Goal: Information Seeking & Learning: Check status

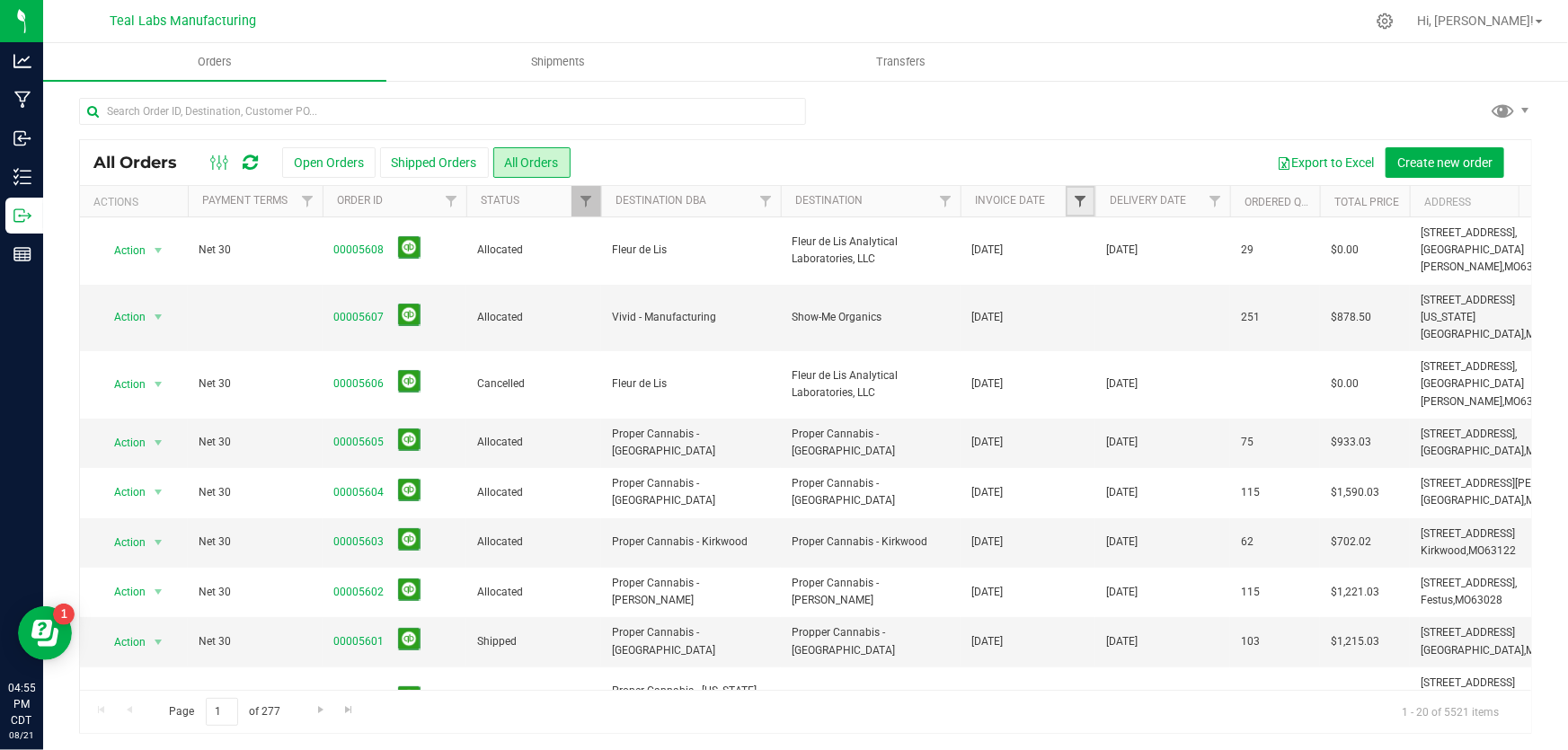
click at [1086, 197] on span "Filter" at bounding box center [1079, 201] width 15 height 15
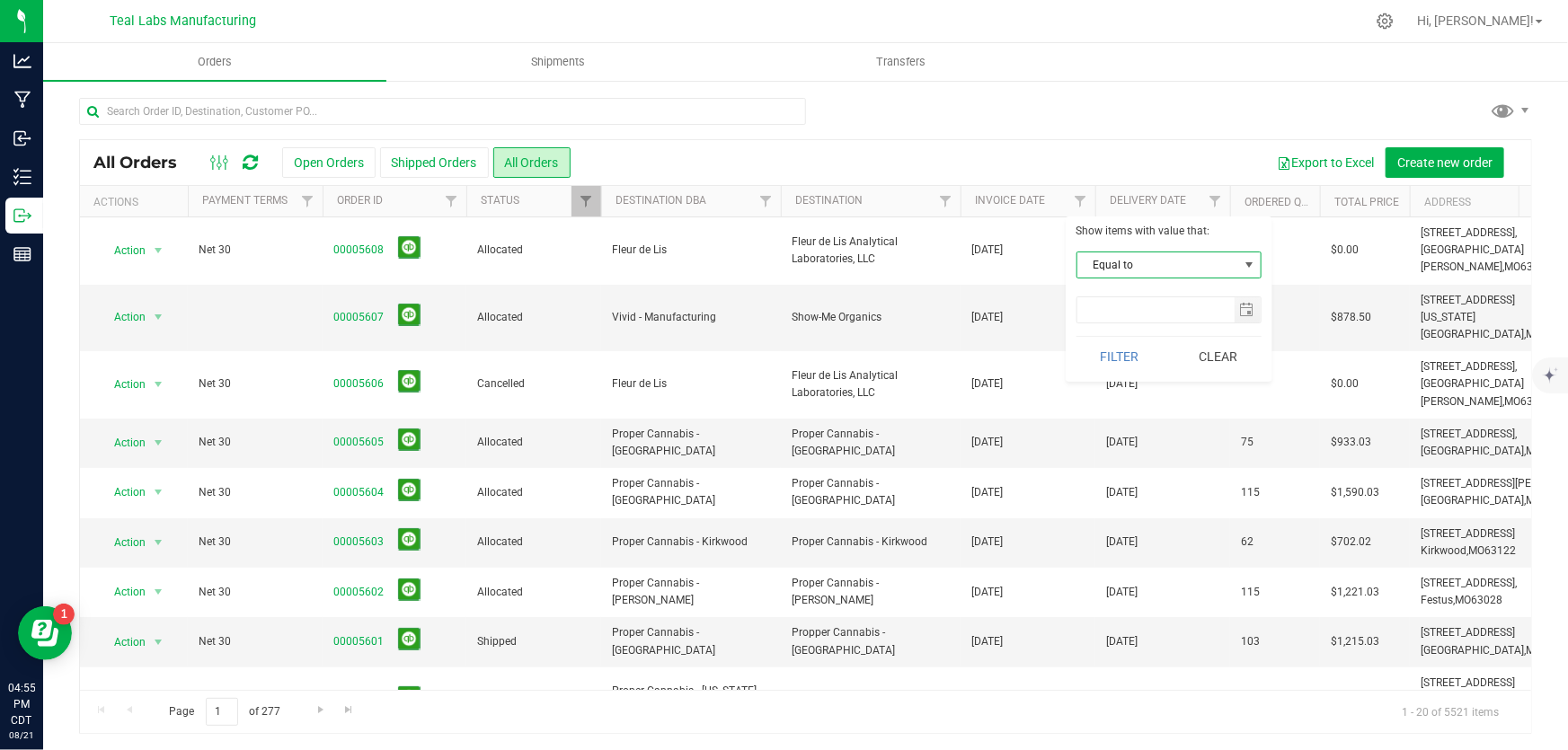
click at [1248, 260] on span "select" at bounding box center [1249, 264] width 15 height 15
click at [1205, 340] on li "Is before" at bounding box center [1169, 348] width 183 height 27
click at [1248, 304] on span "select" at bounding box center [1247, 310] width 15 height 15
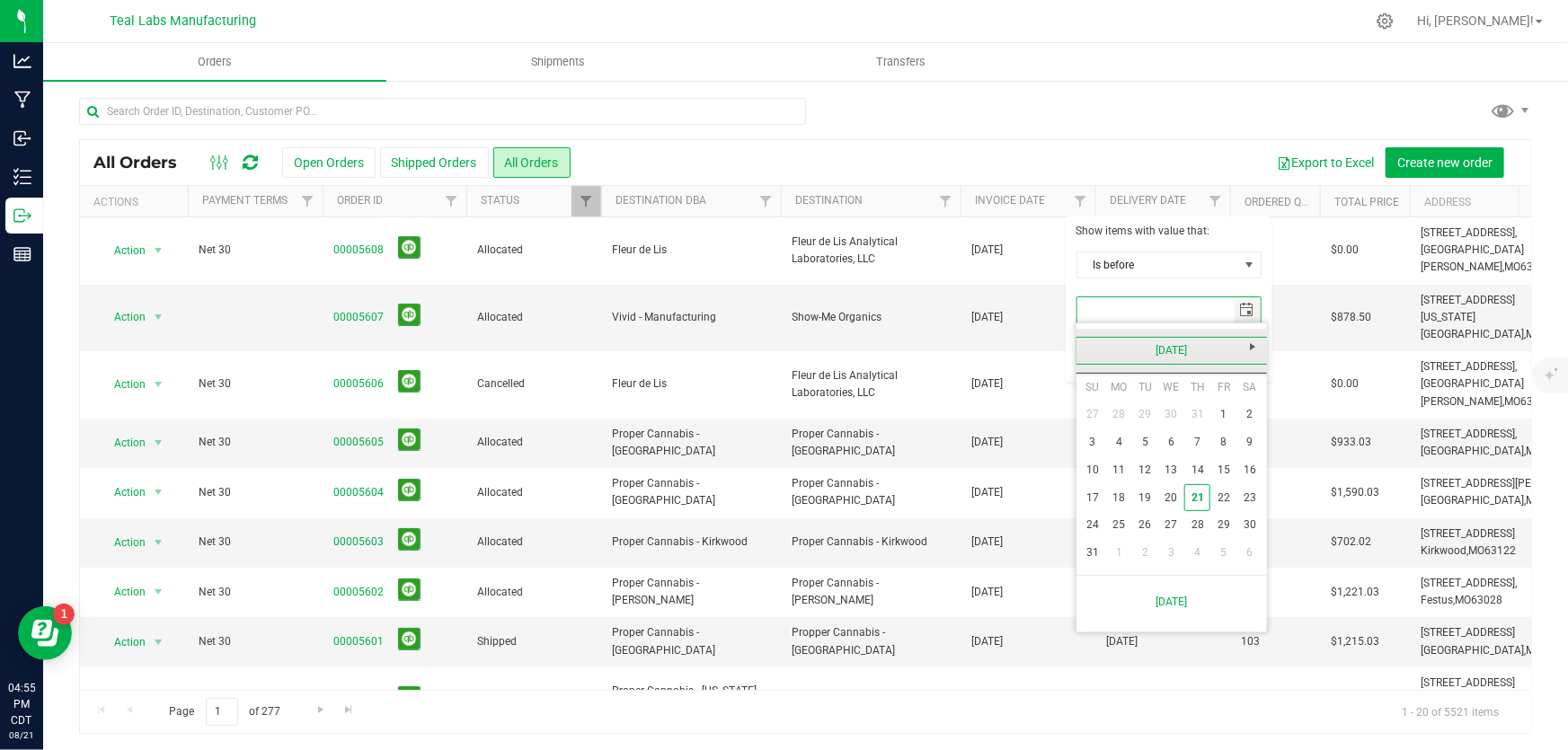
click at [1092, 354] on link "[DATE]" at bounding box center [1172, 351] width 193 height 28
click at [1092, 354] on link "2025" at bounding box center [1172, 351] width 193 height 28
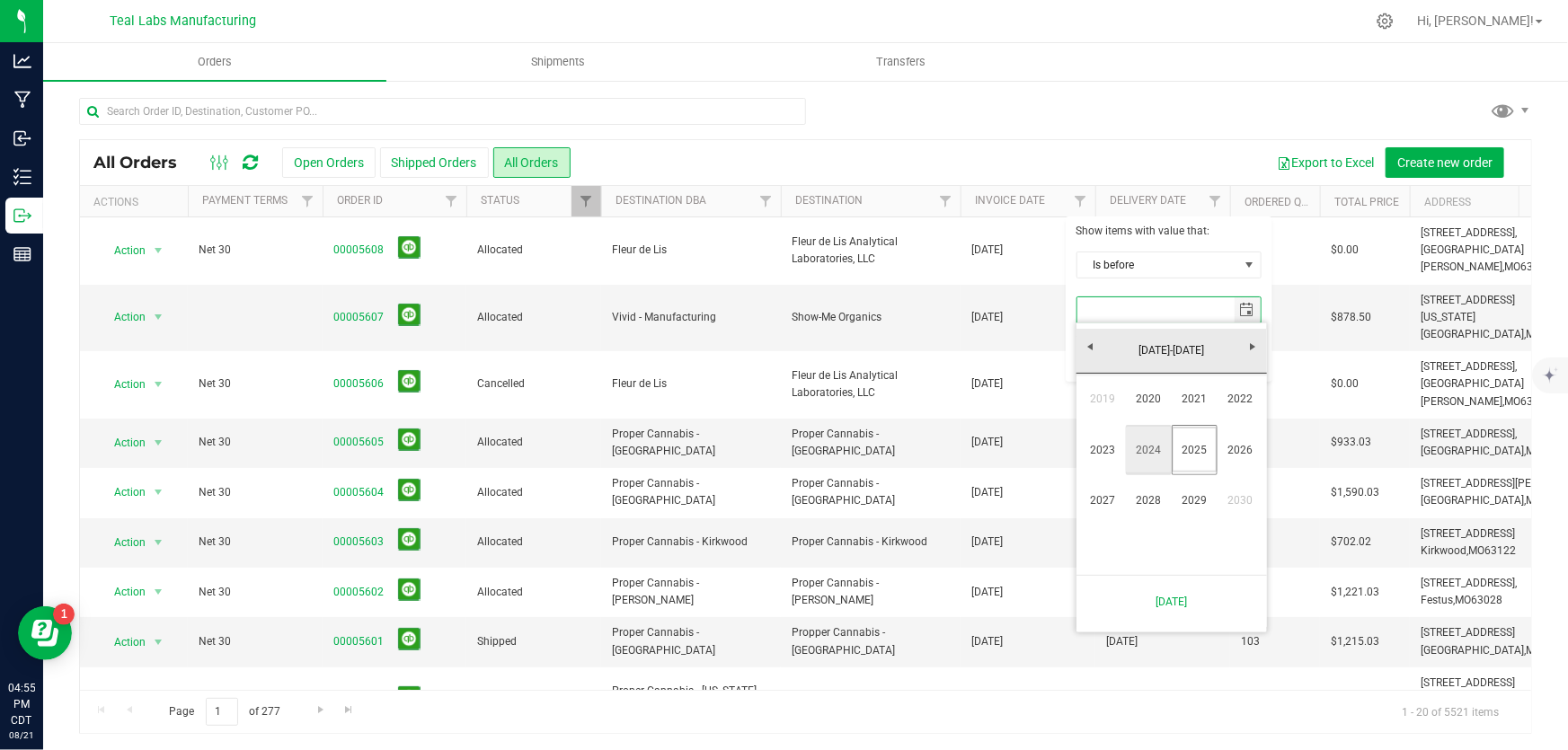
click at [1151, 439] on link "2024" at bounding box center [1148, 449] width 46 height 46
click at [1161, 455] on link "Jun" at bounding box center [1148, 449] width 46 height 46
click at [1113, 560] on link "1" at bounding box center [1119, 552] width 26 height 28
type input "[DATE]"
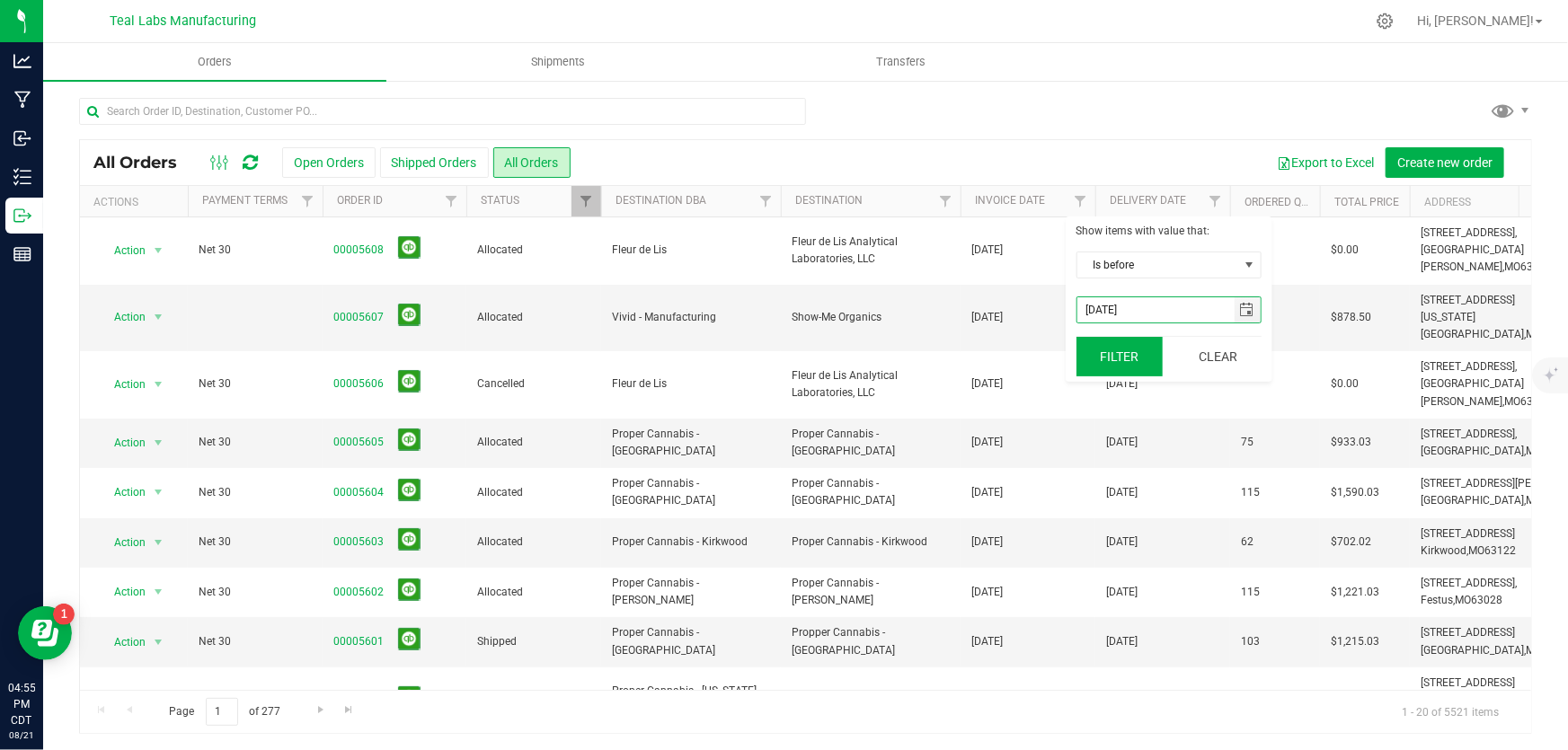
click at [1135, 360] on button "Filter" at bounding box center [1120, 357] width 87 height 39
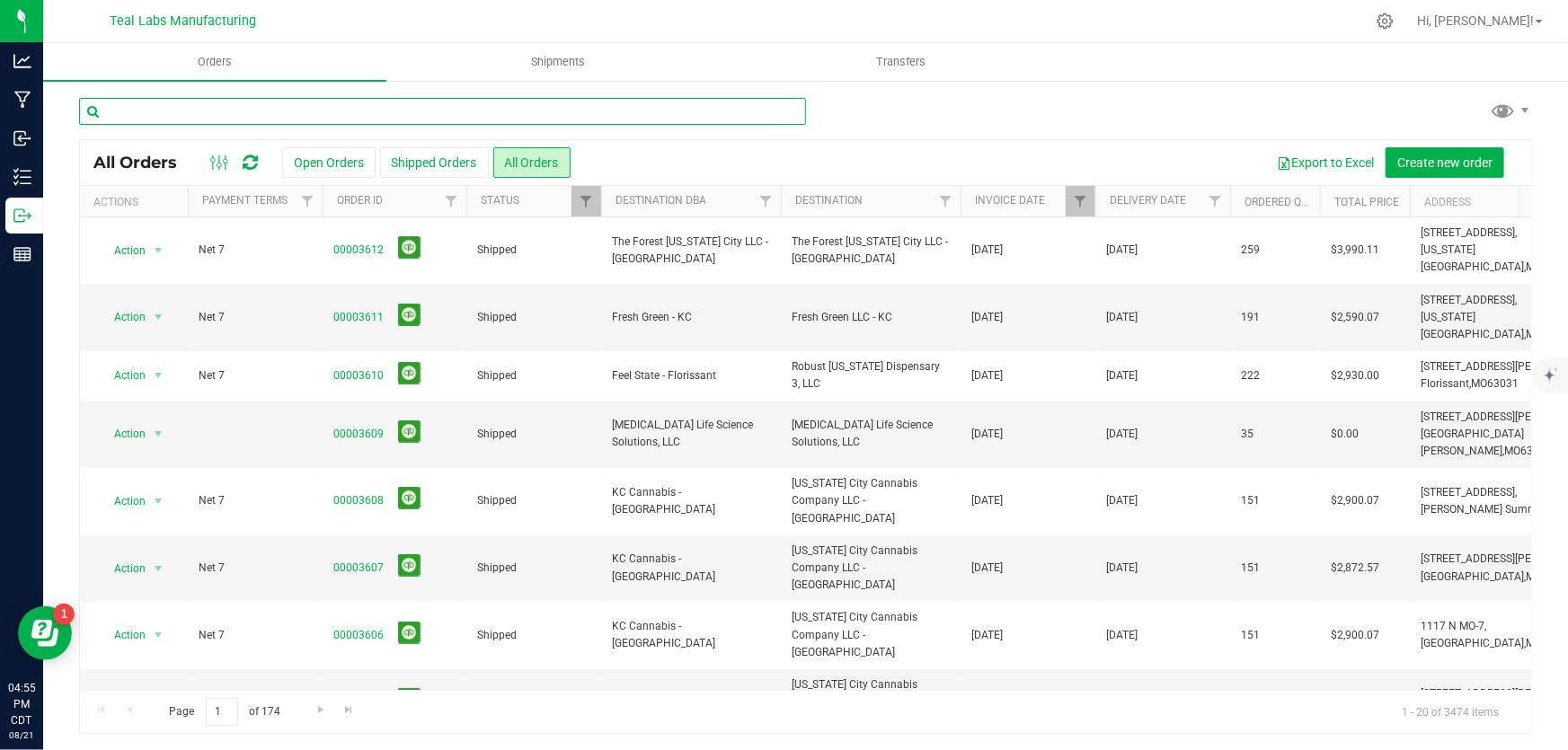
click at [225, 123] on input "text" at bounding box center [441, 111] width 726 height 27
type input ";"
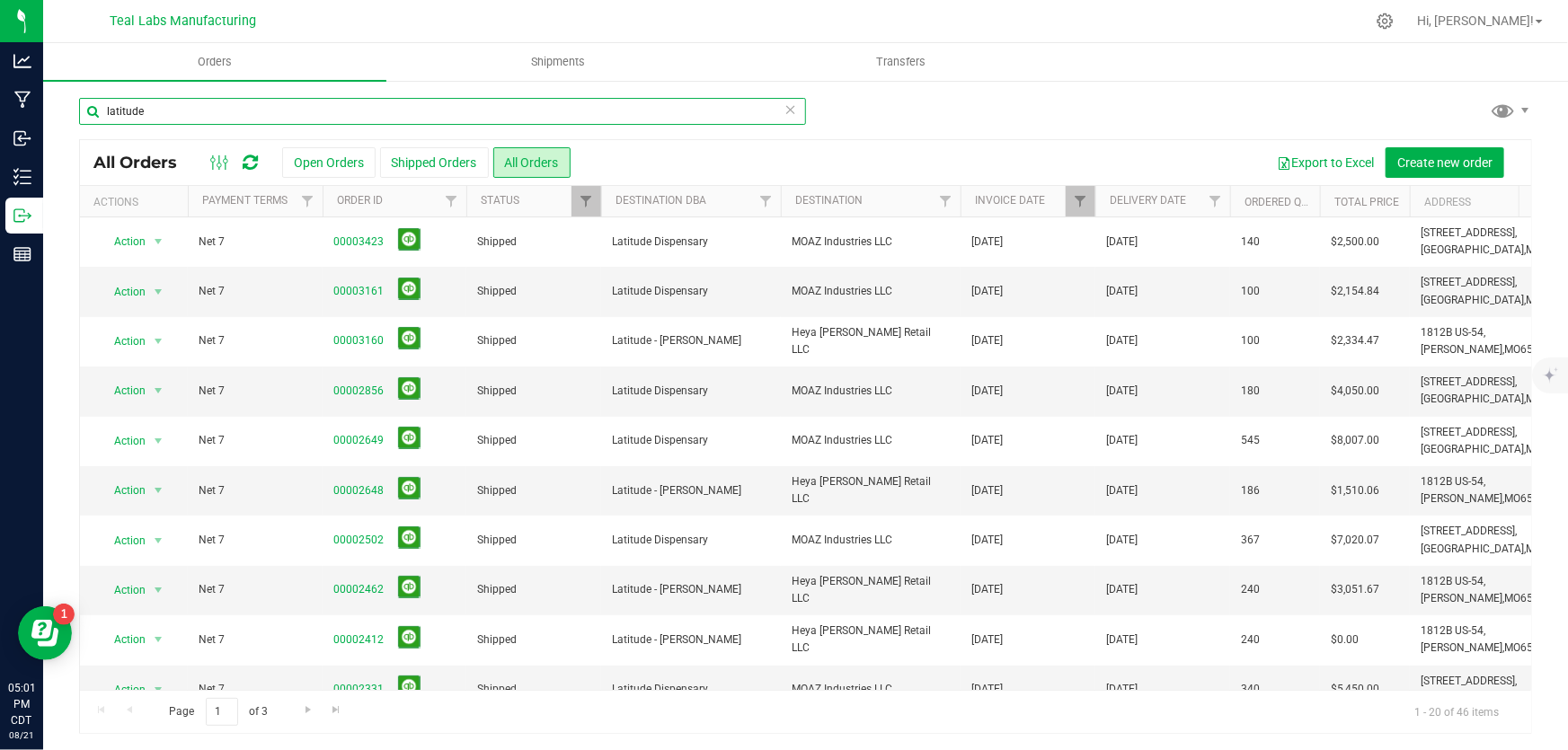
click at [393, 113] on input "latitude" at bounding box center [441, 111] width 726 height 27
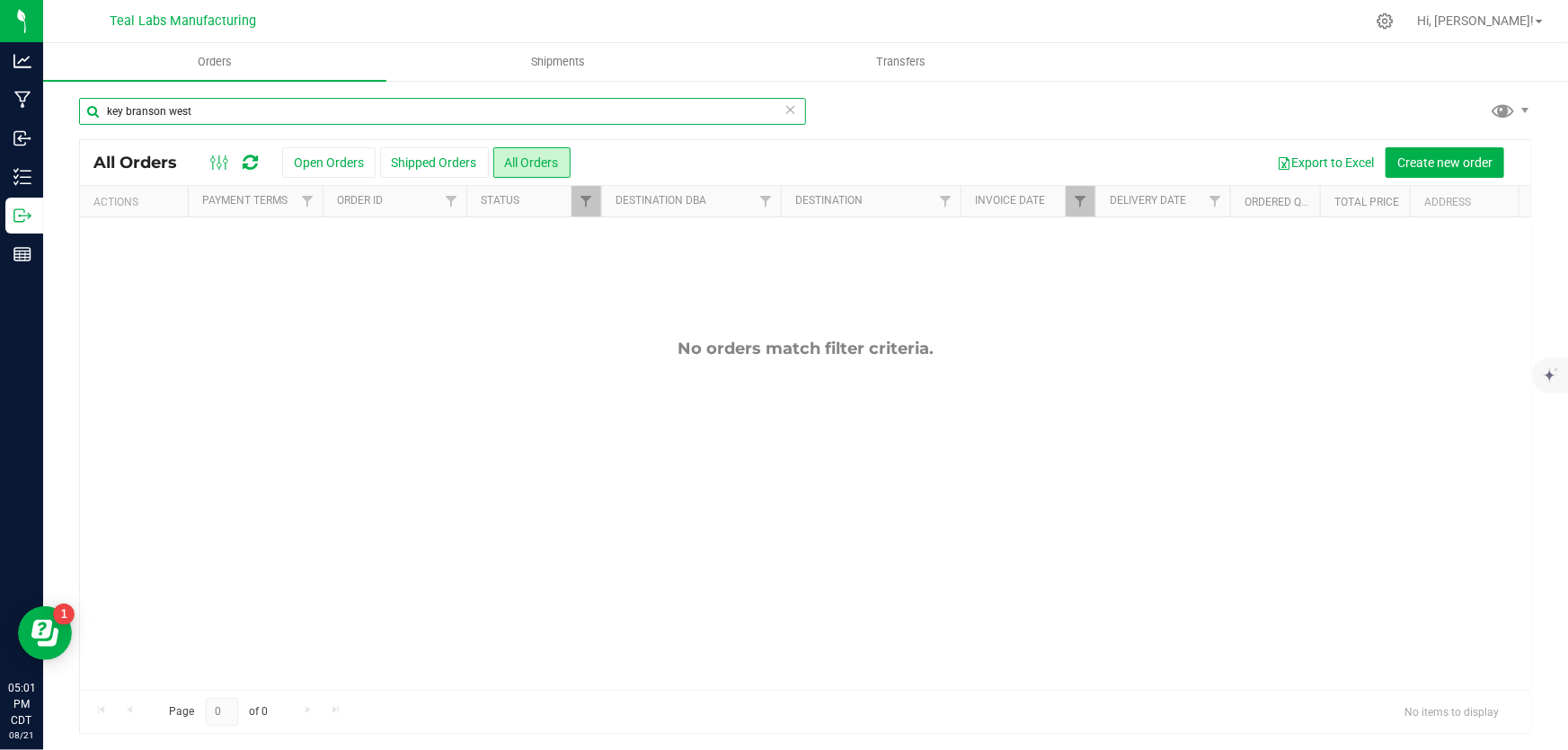
click at [393, 113] on input "key branson west" at bounding box center [441, 111] width 726 height 27
click at [397, 112] on input "key branson" at bounding box center [441, 111] width 726 height 27
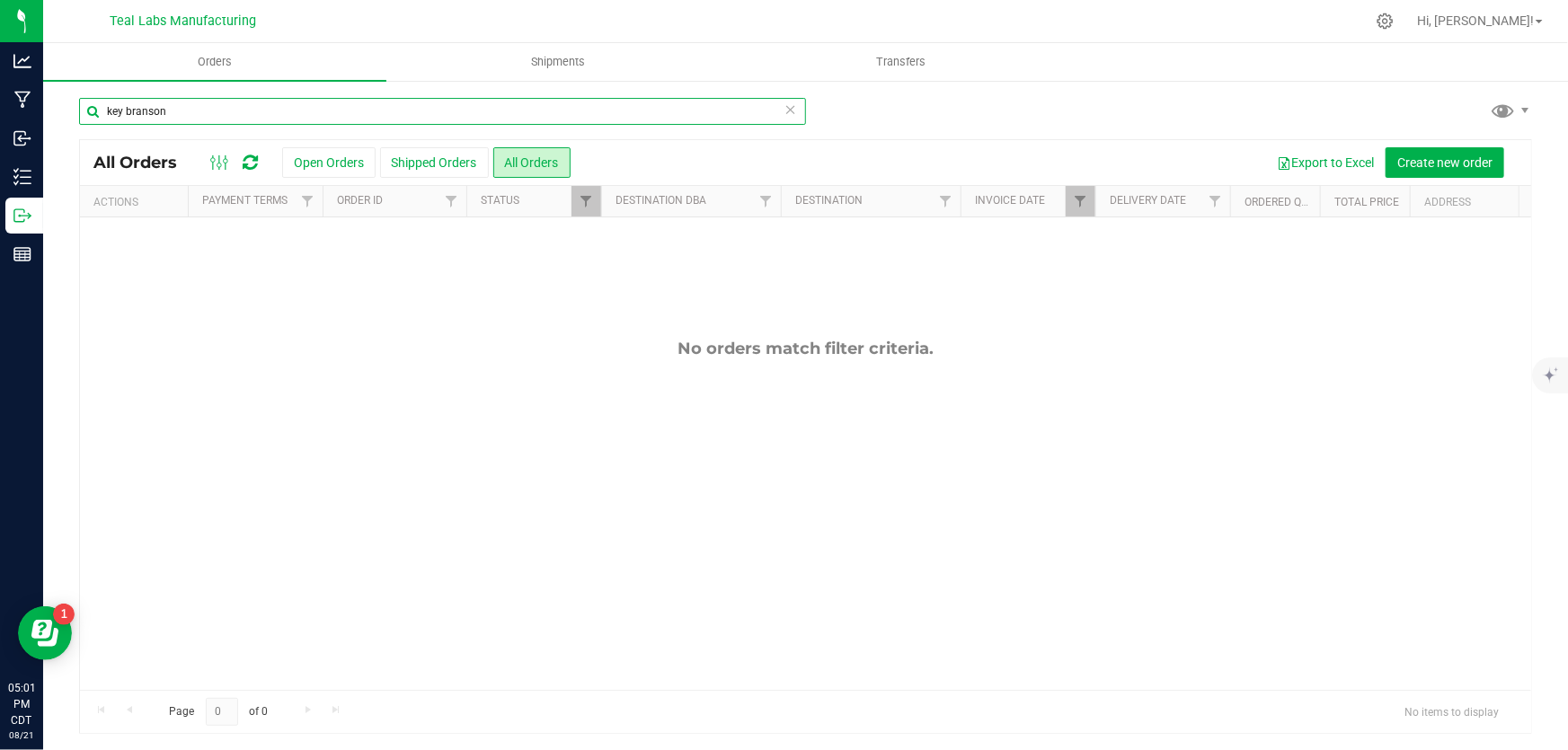
click at [397, 112] on input "key branson" at bounding box center [441, 111] width 726 height 27
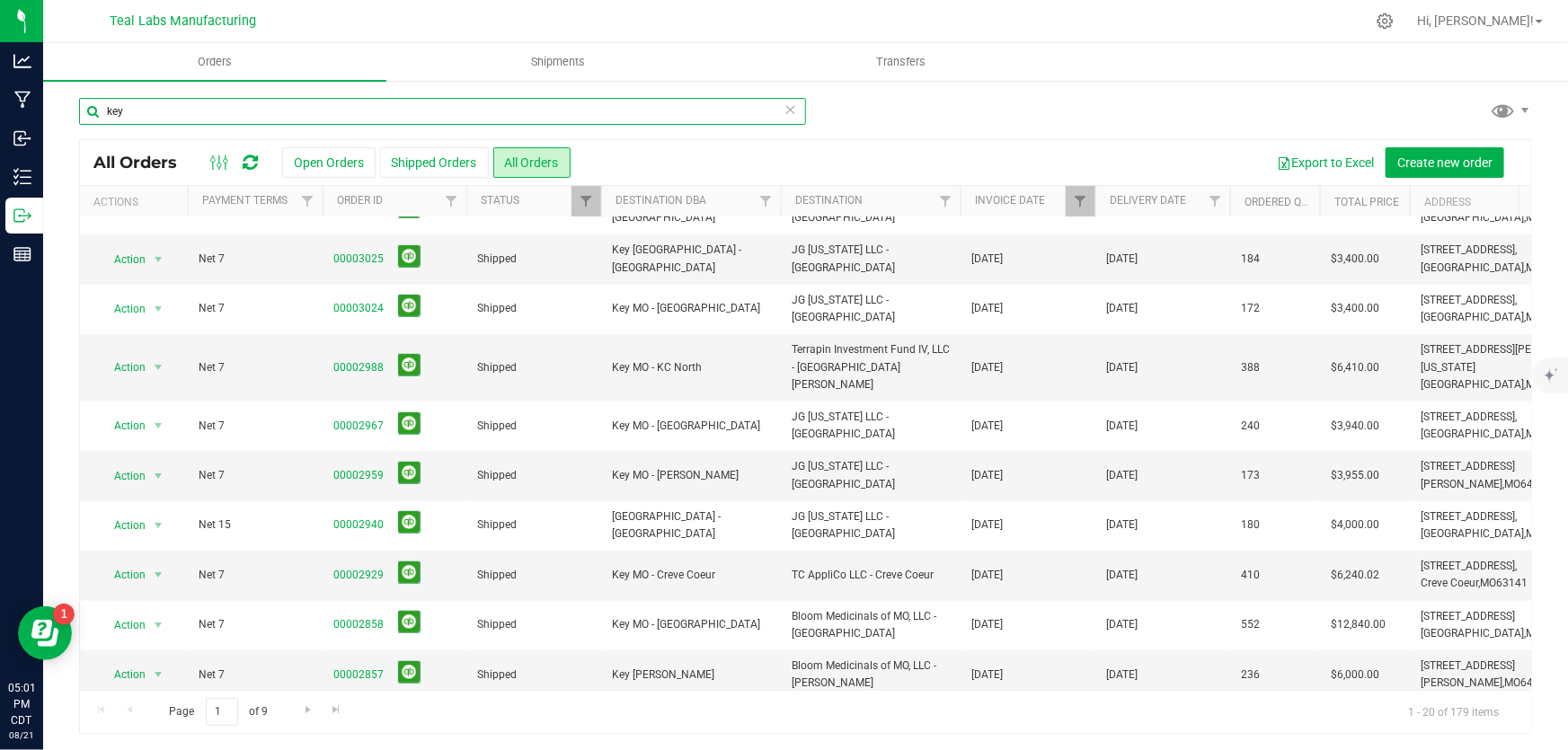
scroll to position [532, 0]
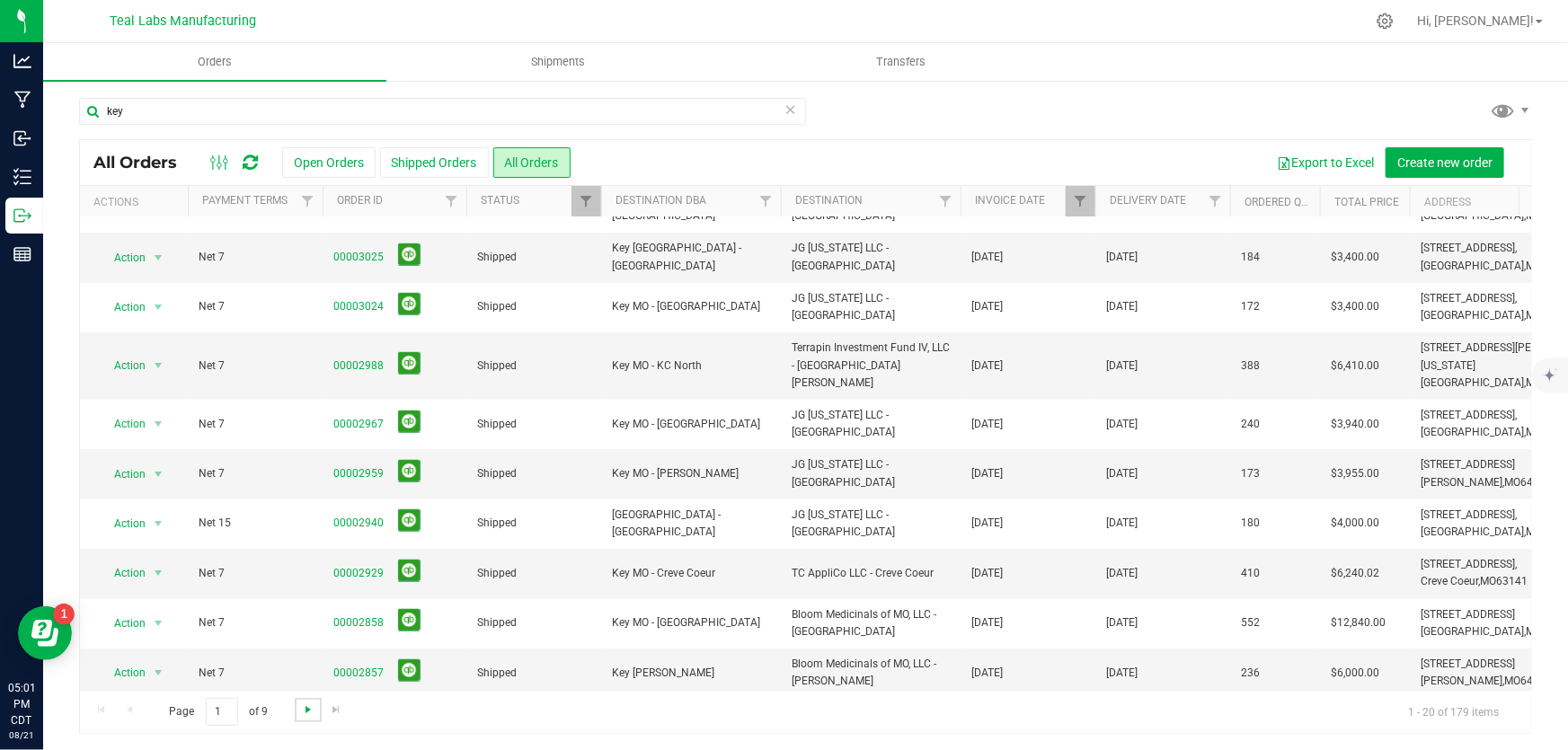
click at [309, 710] on span "Go to the next page" at bounding box center [308, 710] width 15 height 15
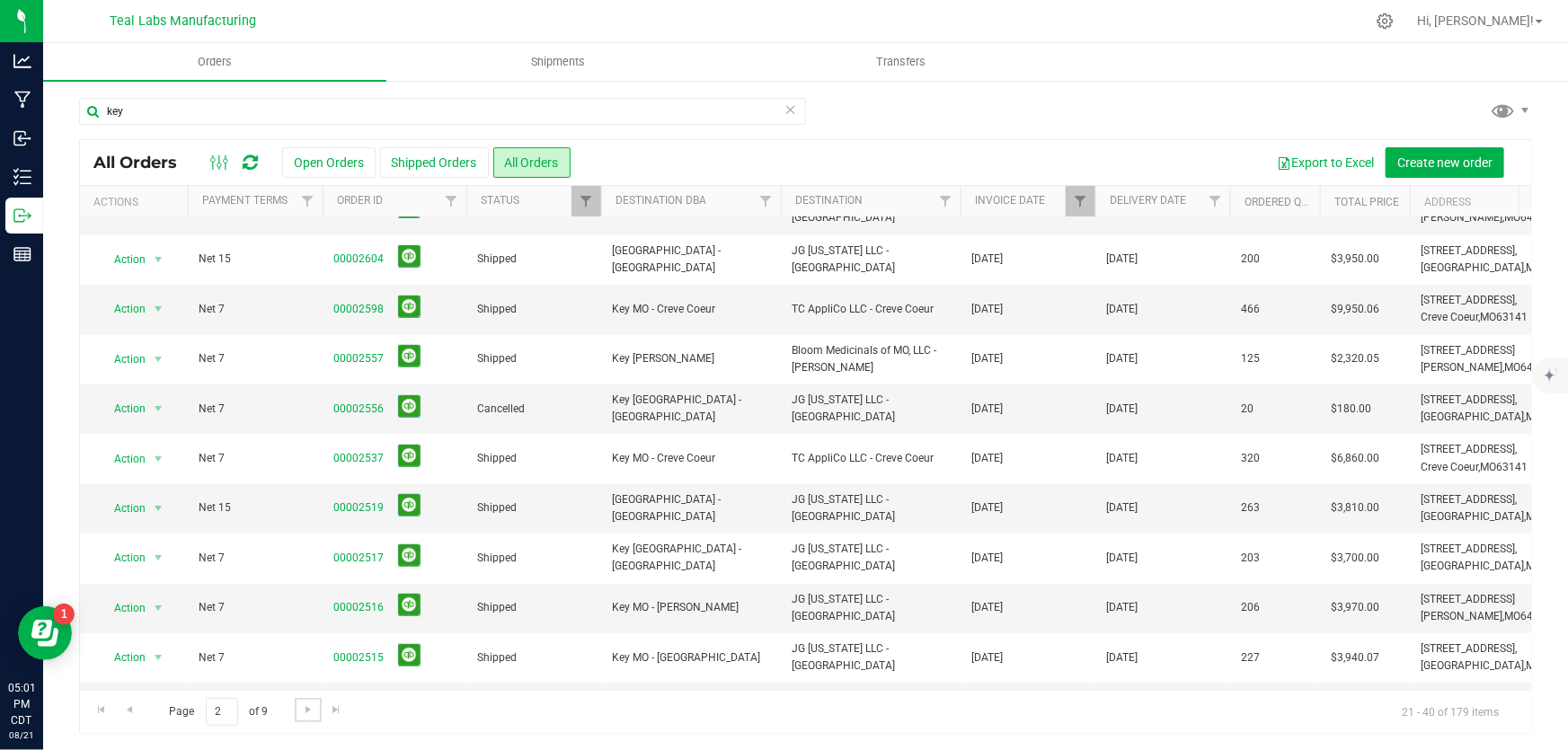
scroll to position [0, 0]
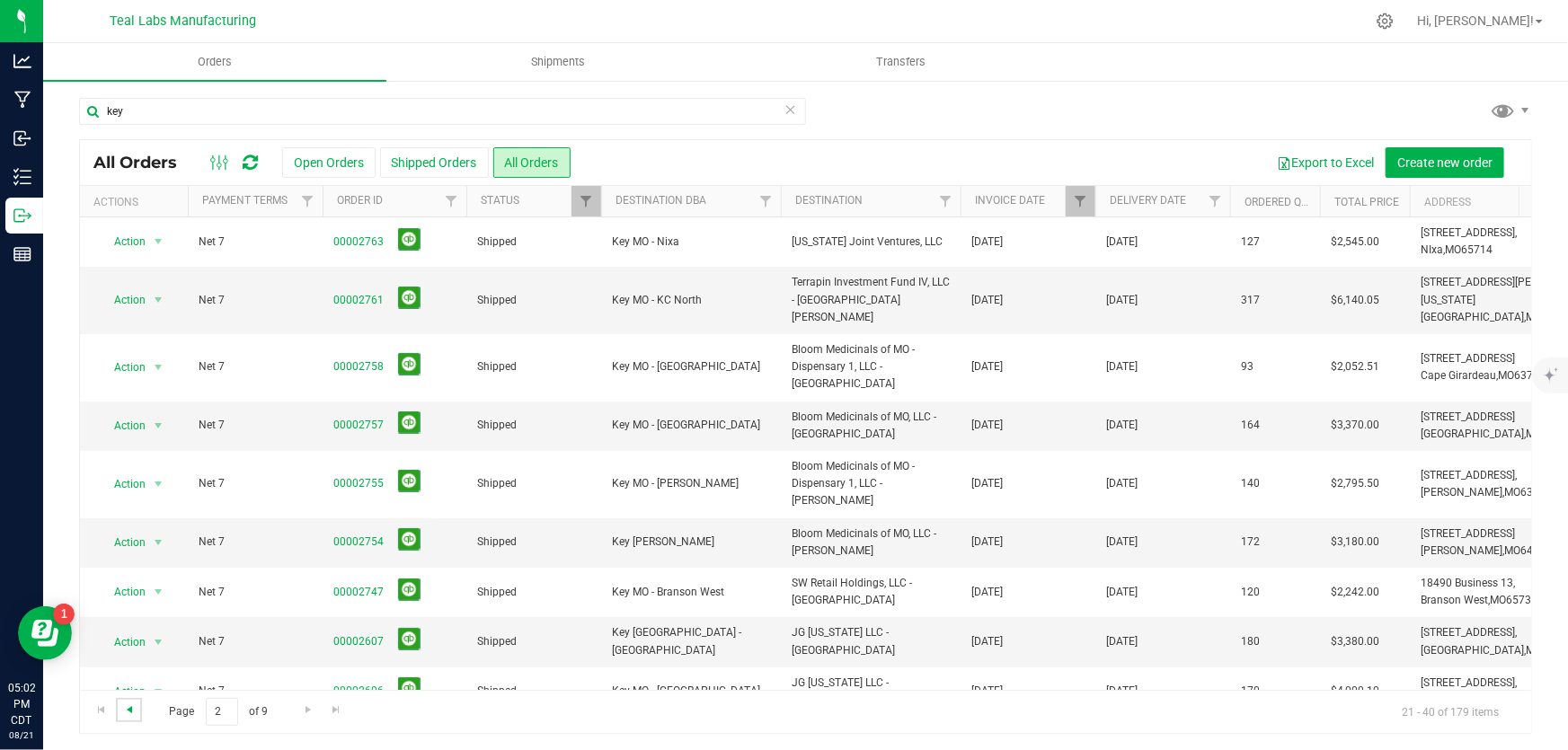
click at [134, 711] on span "Go to the previous page" at bounding box center [129, 710] width 15 height 15
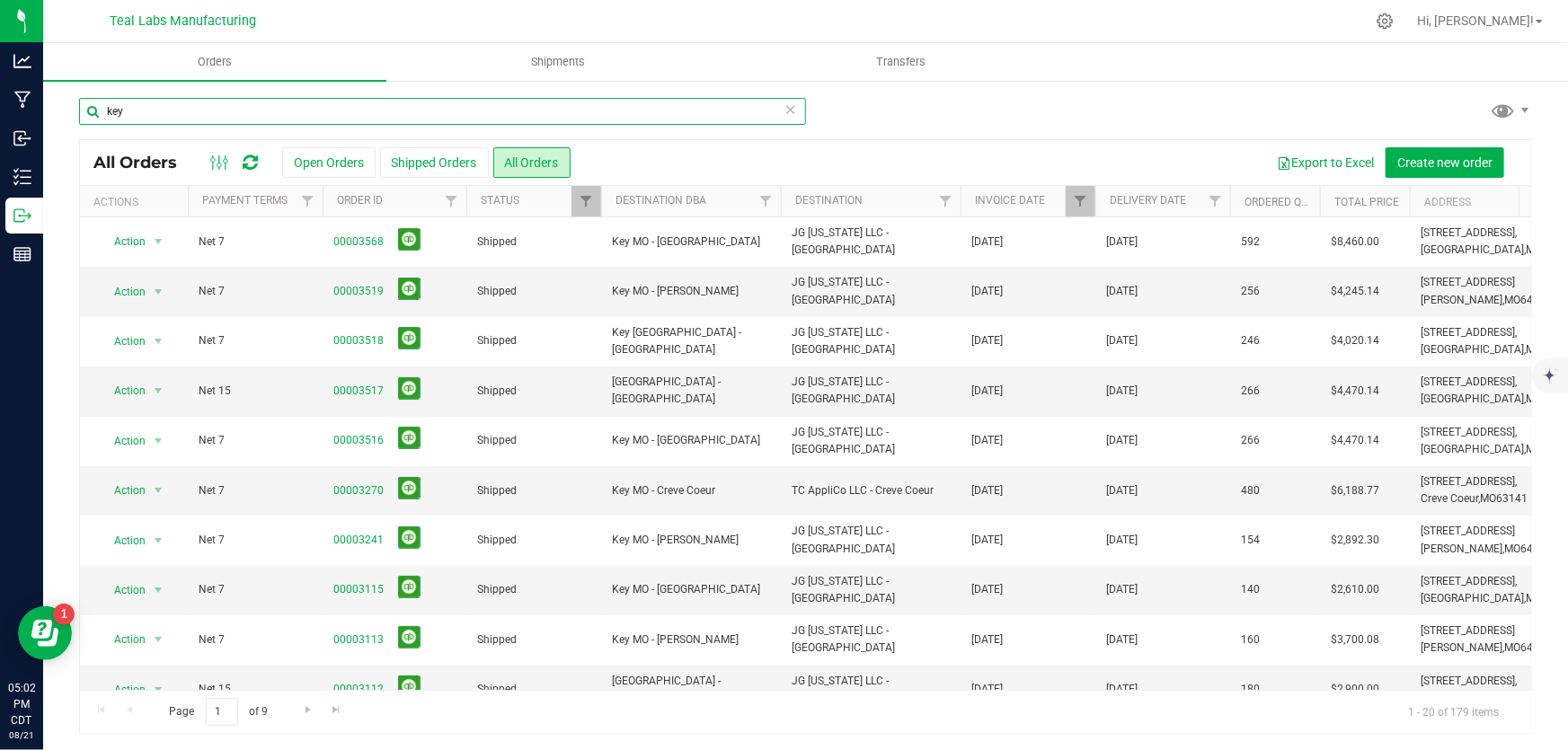
click at [296, 118] on input "key" at bounding box center [441, 111] width 726 height 27
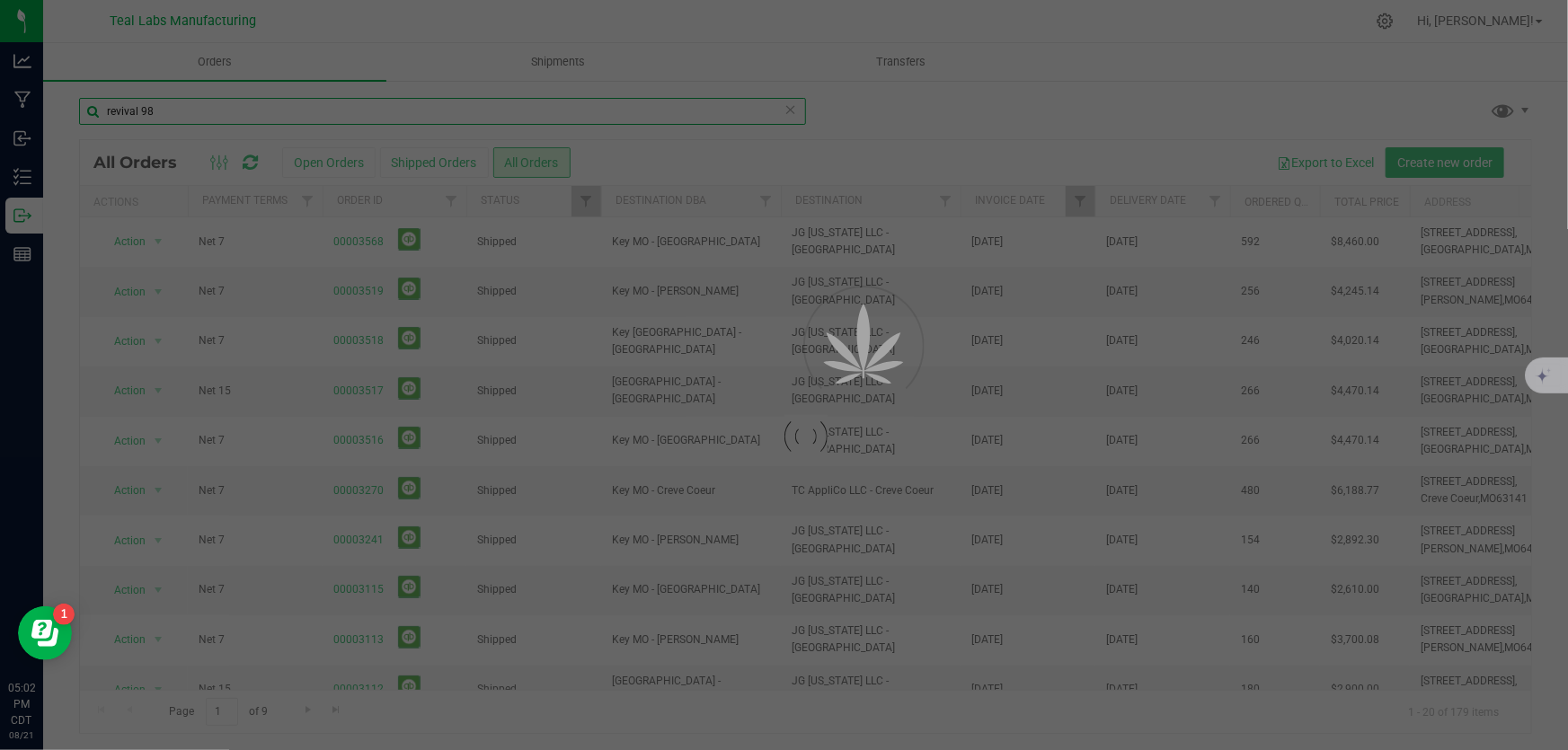
scroll to position [217, 0]
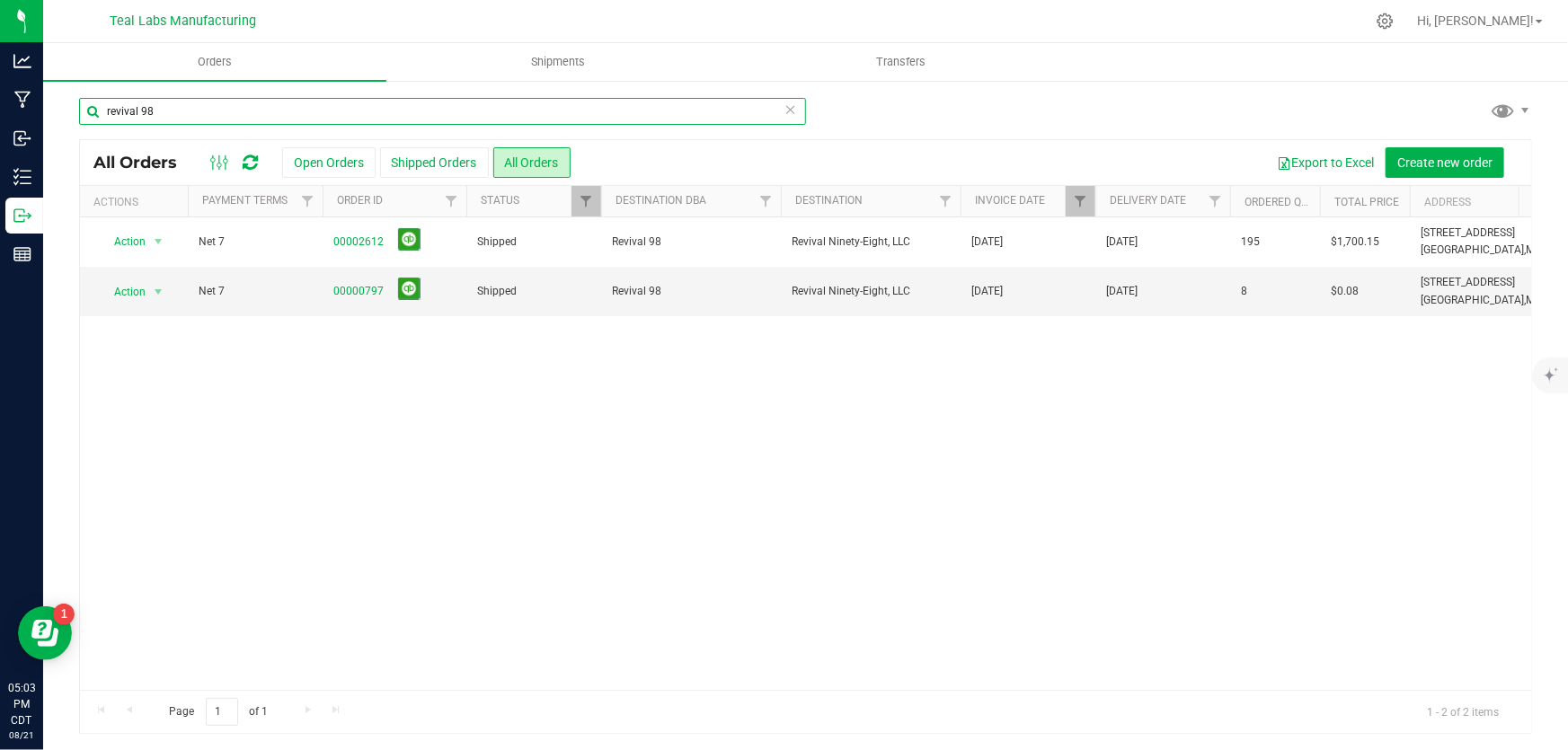
click at [221, 101] on input "revival 98" at bounding box center [441, 111] width 726 height 27
click at [224, 107] on input "revival 98" at bounding box center [441, 111] width 726 height 27
click at [223, 109] on input "revival 98" at bounding box center [441, 111] width 726 height 27
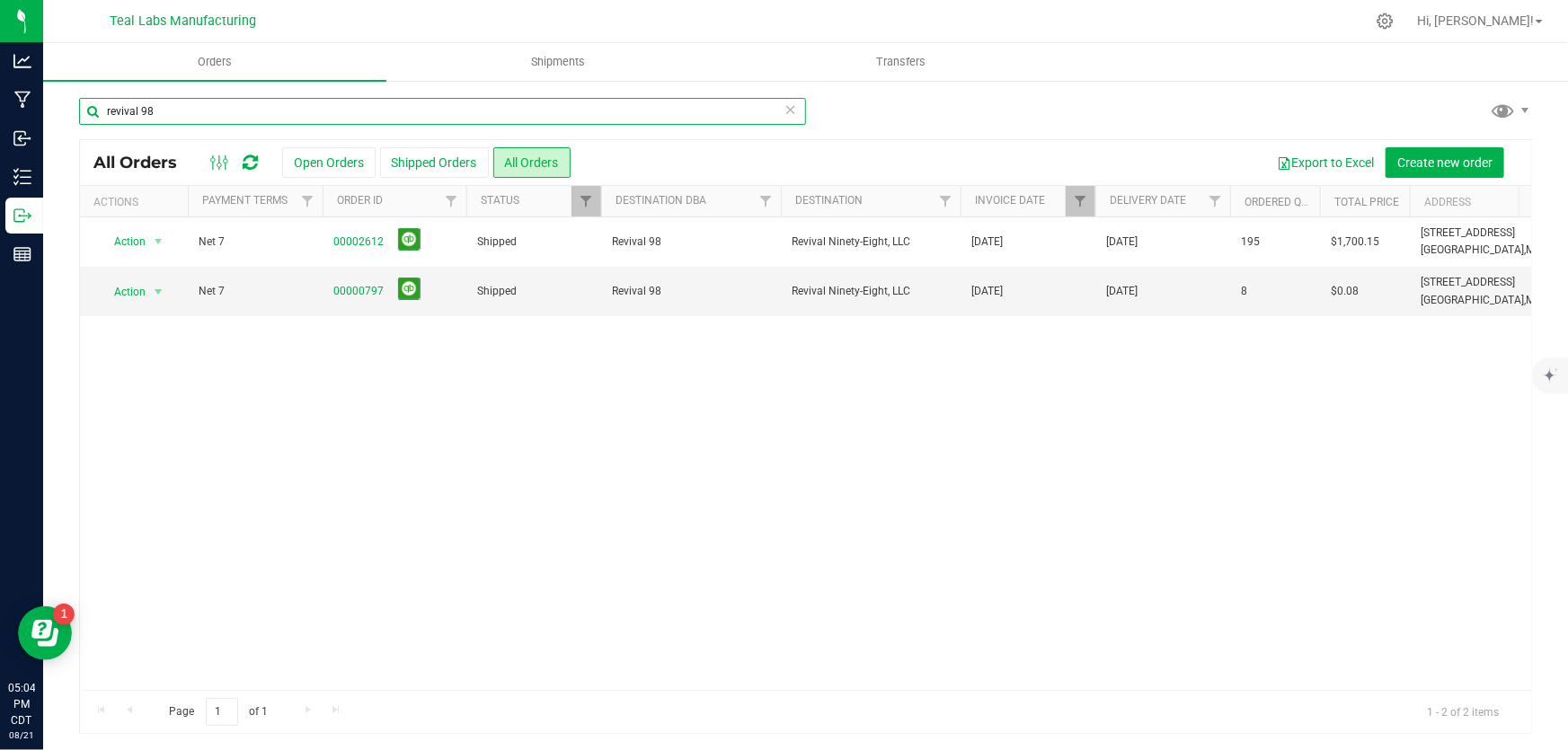
click at [223, 109] on input "revival 98" at bounding box center [441, 111] width 726 height 27
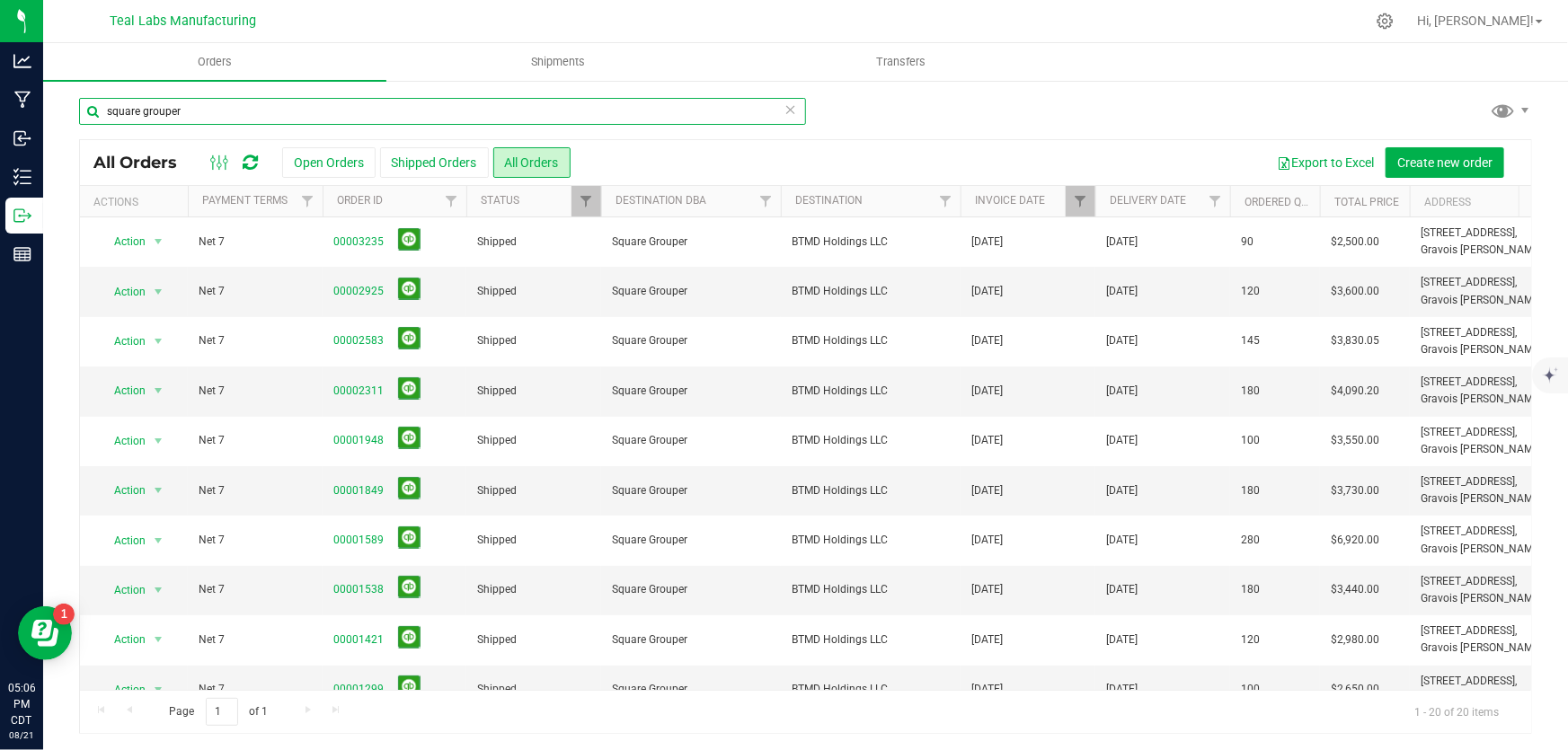
click at [308, 117] on input "square grouper" at bounding box center [441, 111] width 726 height 27
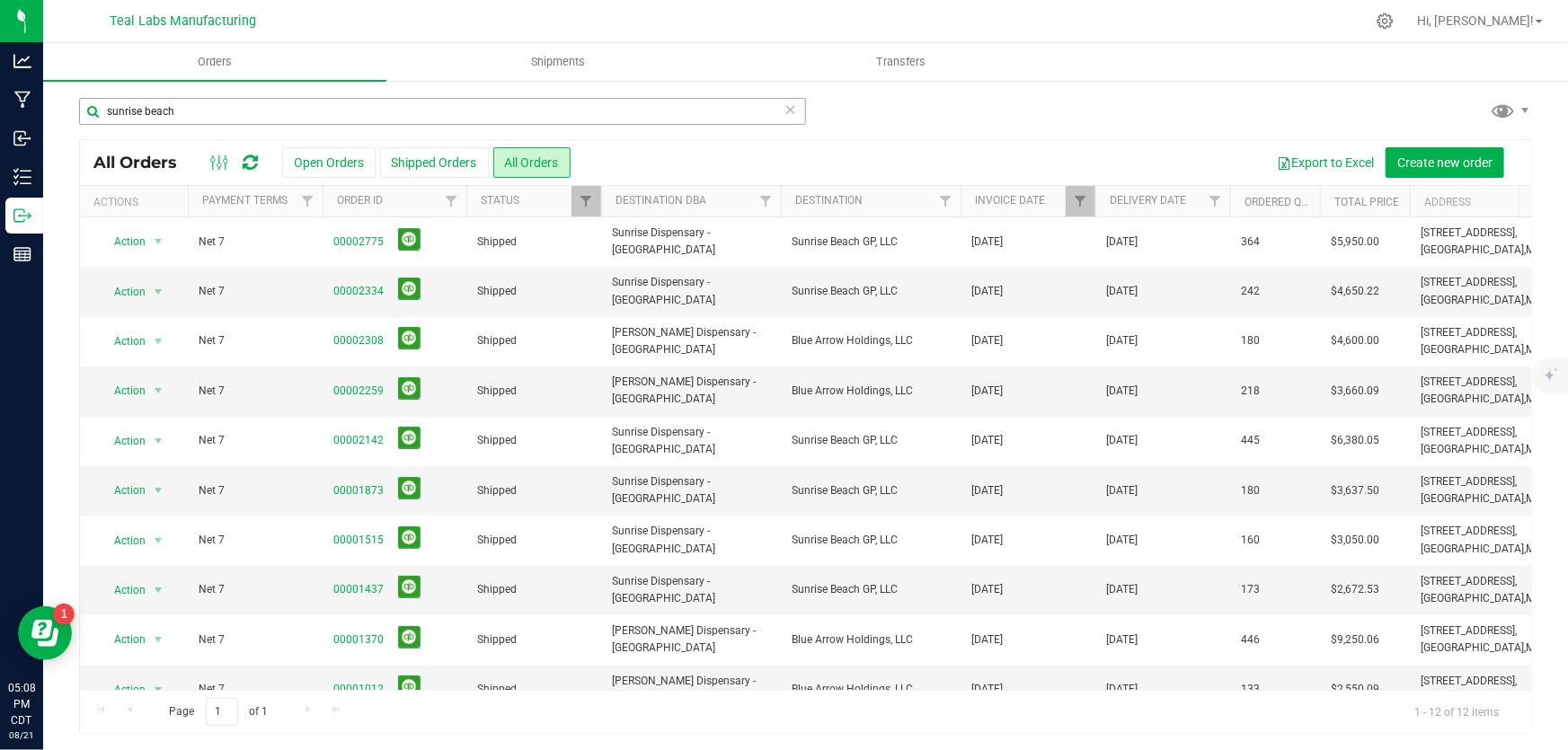
drag, startPoint x: 334, startPoint y: 91, endPoint x: 302, endPoint y: 109, distance: 36.7
click at [319, 98] on div "sunrise beach All Orders Open Orders Shipped Orders All Orders Export to Excel …" at bounding box center [805, 415] width 1525 height 672
click at [302, 109] on input "sunrise beach" at bounding box center [441, 111] width 726 height 27
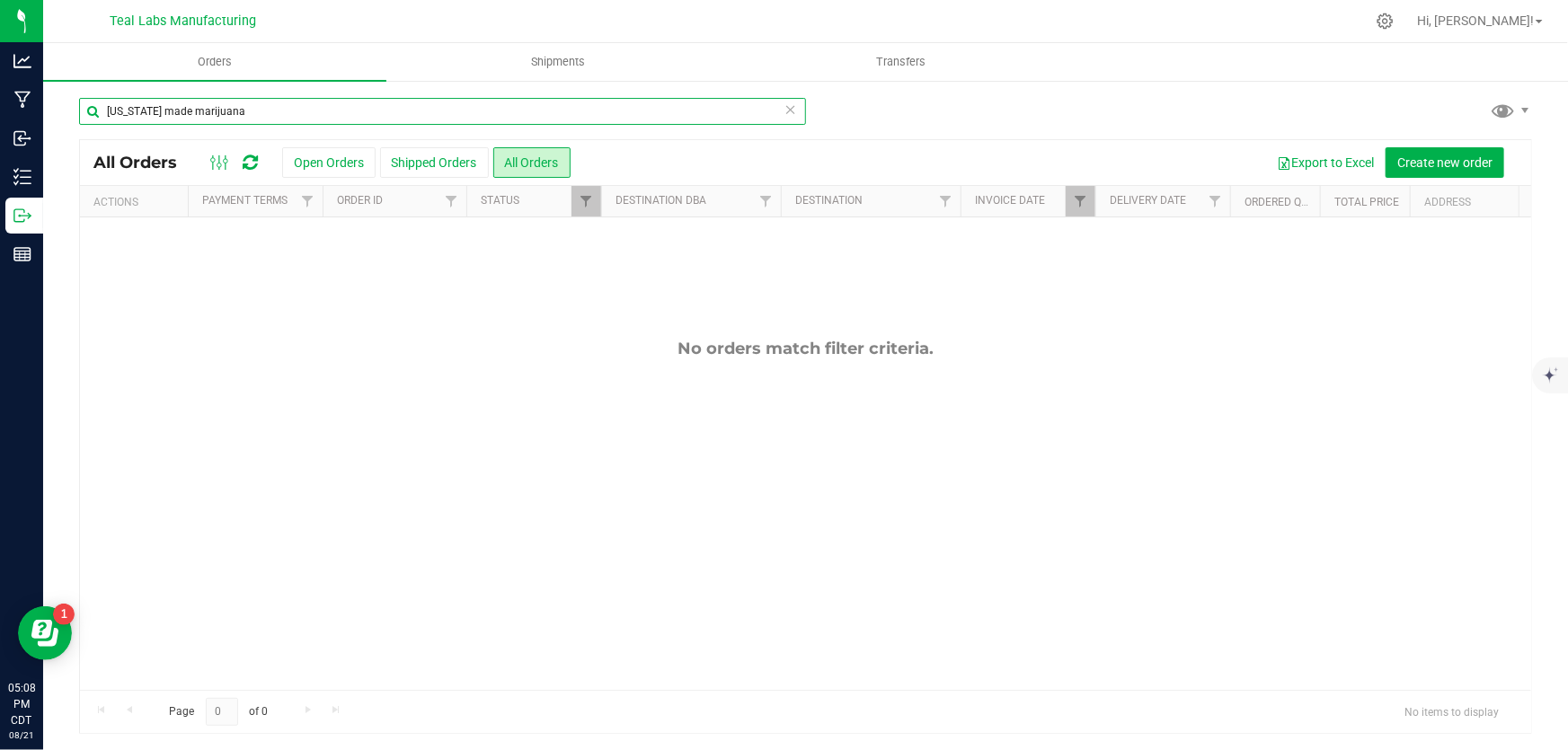
click at [136, 109] on input "[US_STATE] made marijuana" at bounding box center [441, 111] width 726 height 27
click at [268, 102] on input "[US_STATE] made marijuana" at bounding box center [441, 111] width 726 height 27
click at [268, 102] on input "[US_STATE] made" at bounding box center [441, 111] width 726 height 27
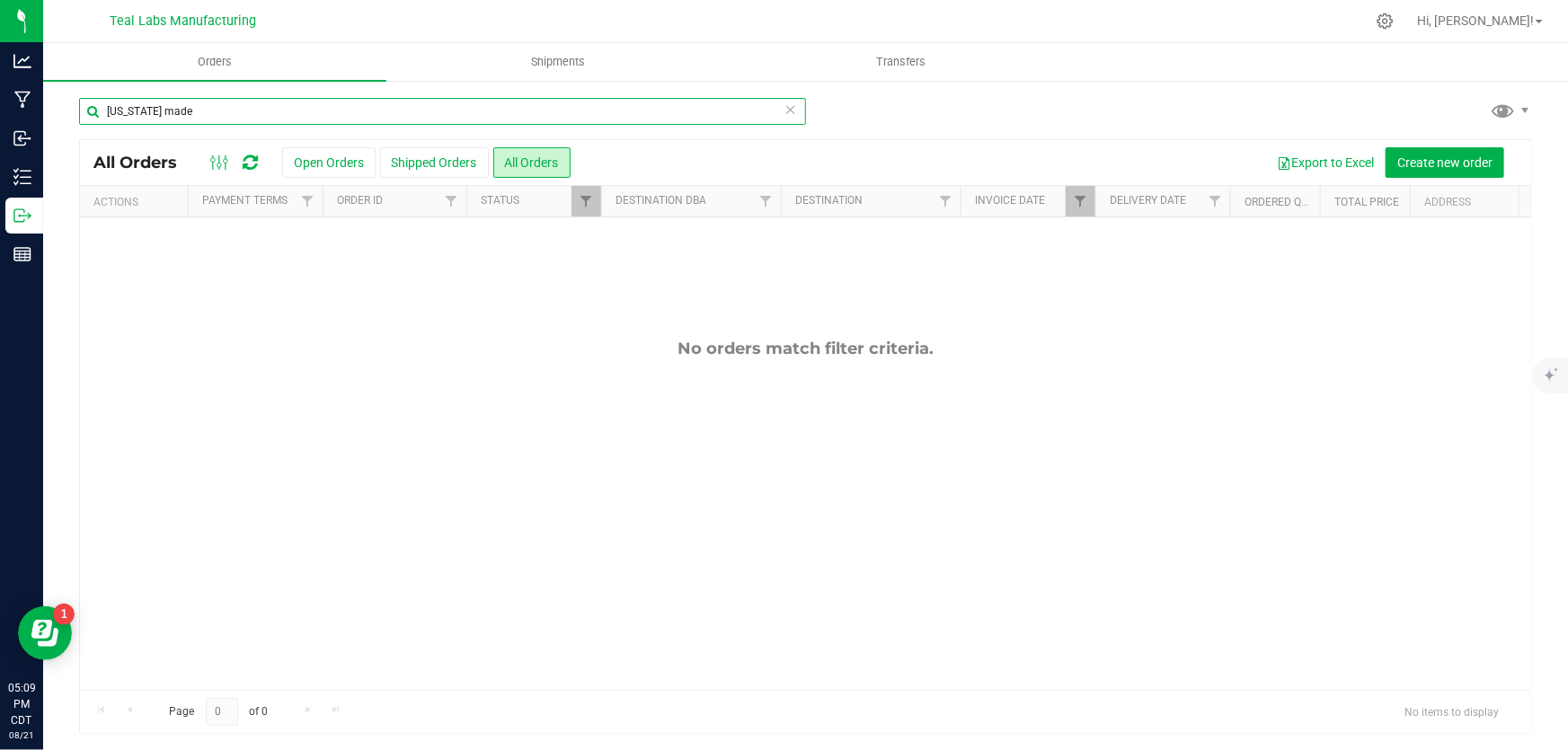
click at [268, 102] on input "[US_STATE] made" at bounding box center [441, 111] width 726 height 27
type input "[US_STATE]"
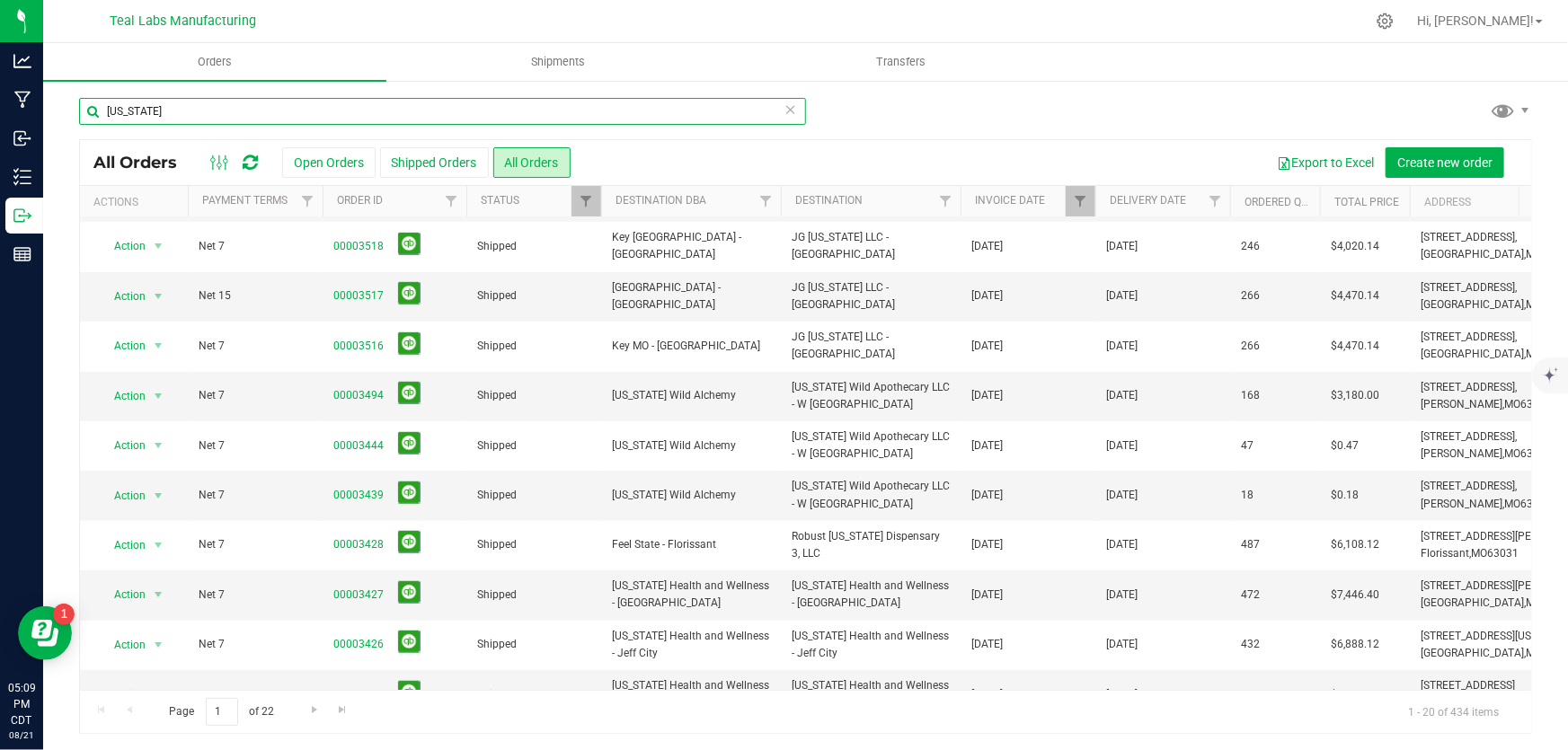
scroll to position [532, 0]
